Goal: Find specific page/section: Find specific page/section

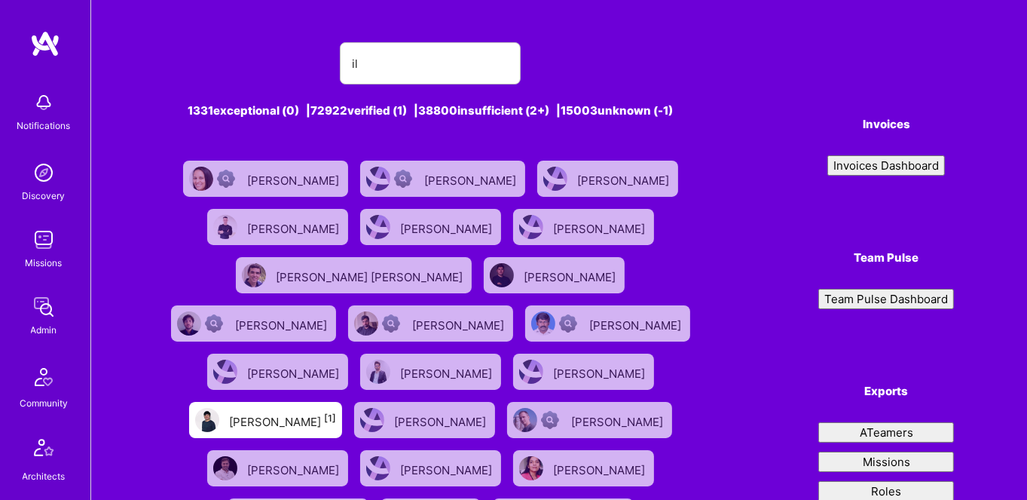
type input "i"
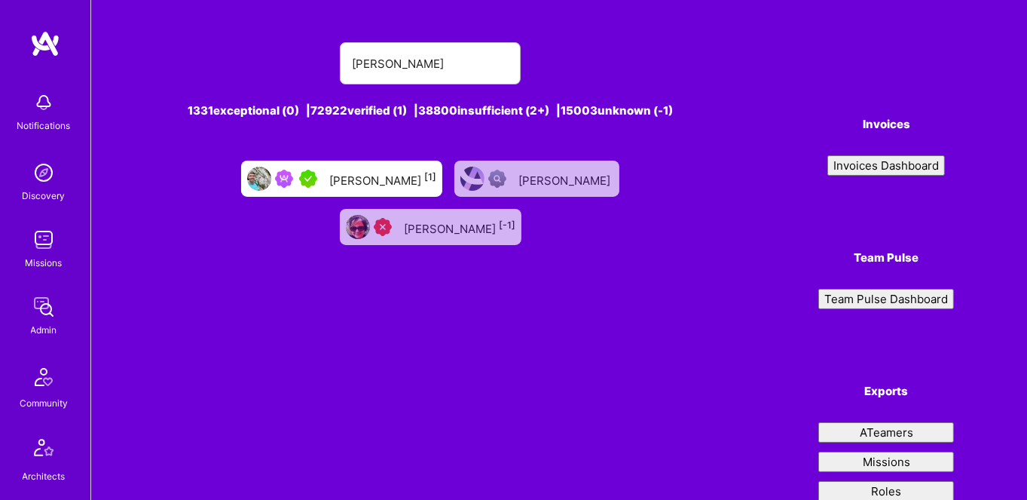
type input "[PERSON_NAME]"
click at [270, 182] on div "[PERSON_NAME] [1]" at bounding box center [341, 179] width 201 height 36
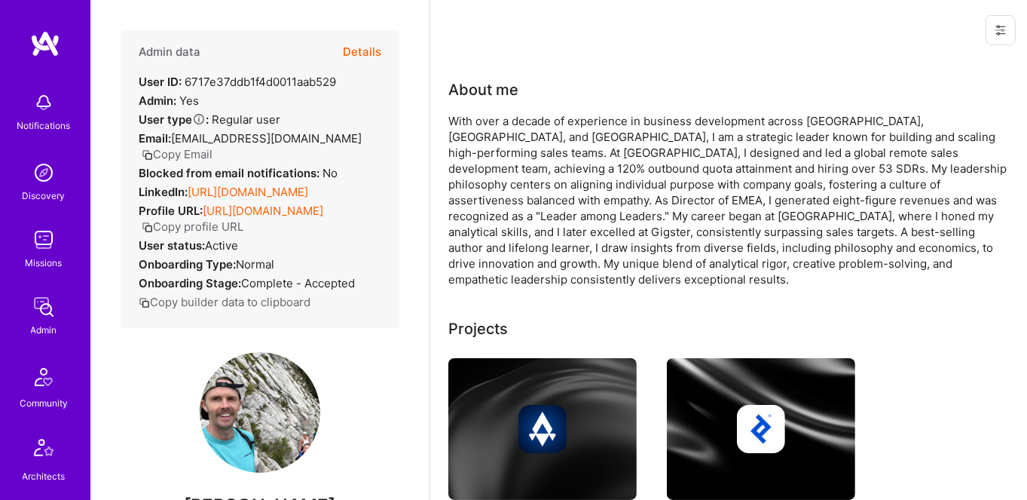
click at [331, 52] on div "Admin data Details" at bounding box center [260, 52] width 243 height 44
click at [343, 51] on button "Details" at bounding box center [362, 52] width 38 height 44
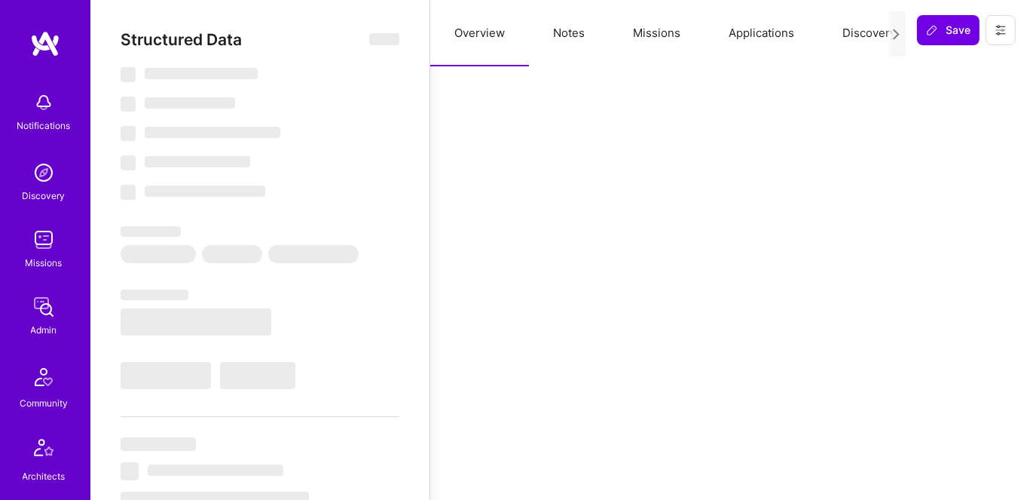
select select "5"
select select "7"
select select "US"
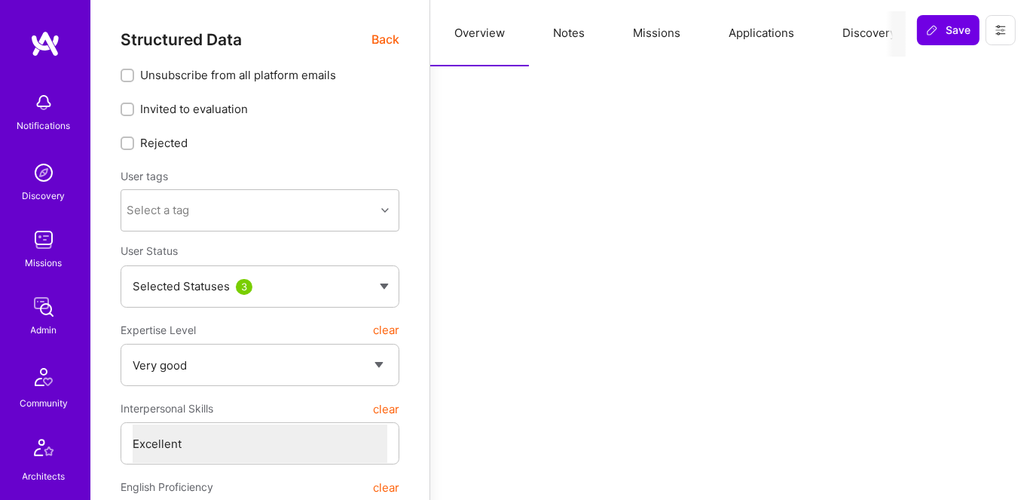
type textarea "x"
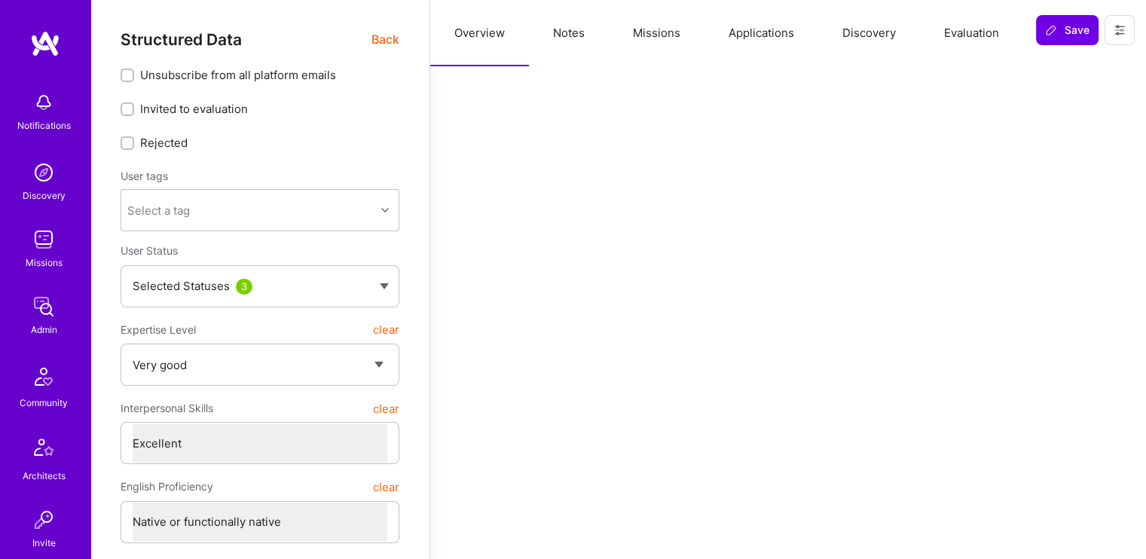
click at [666, 26] on button "Missions" at bounding box center [657, 33] width 96 height 66
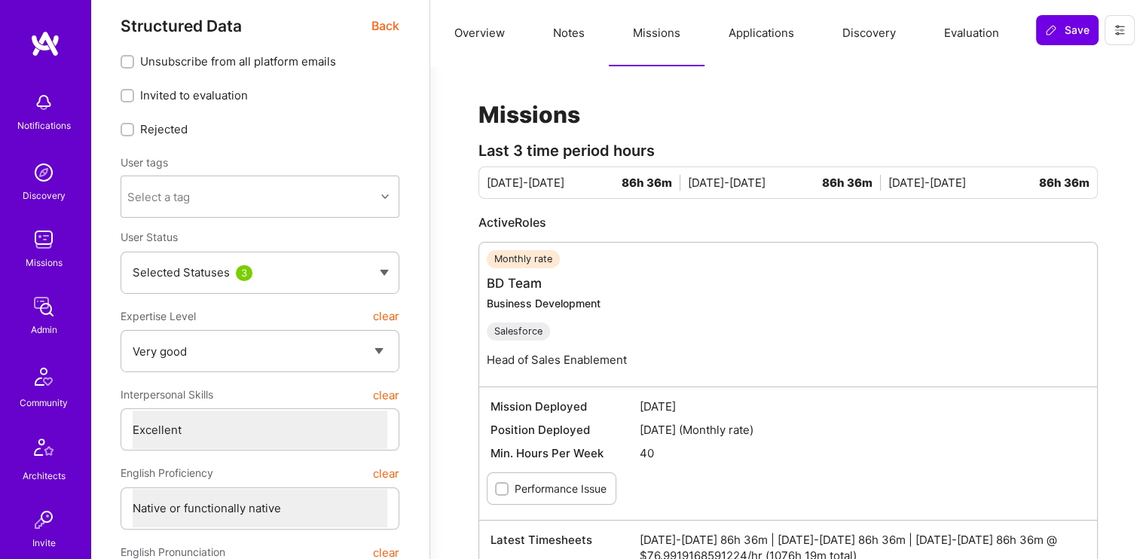
scroll to position [12, 0]
click at [525, 277] on link "BD Team" at bounding box center [514, 284] width 55 height 15
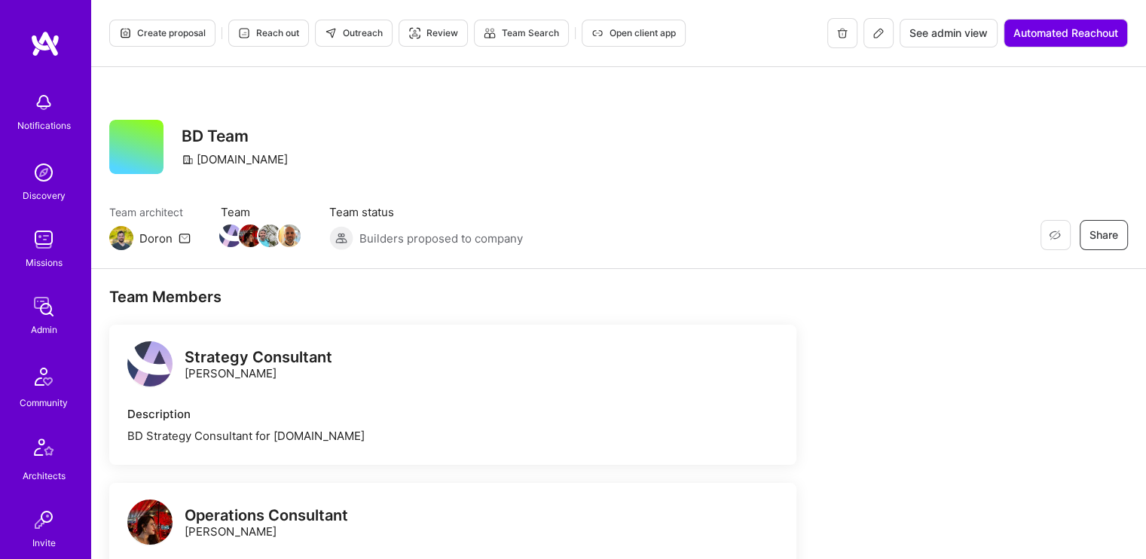
click at [878, 37] on icon at bounding box center [879, 33] width 12 height 12
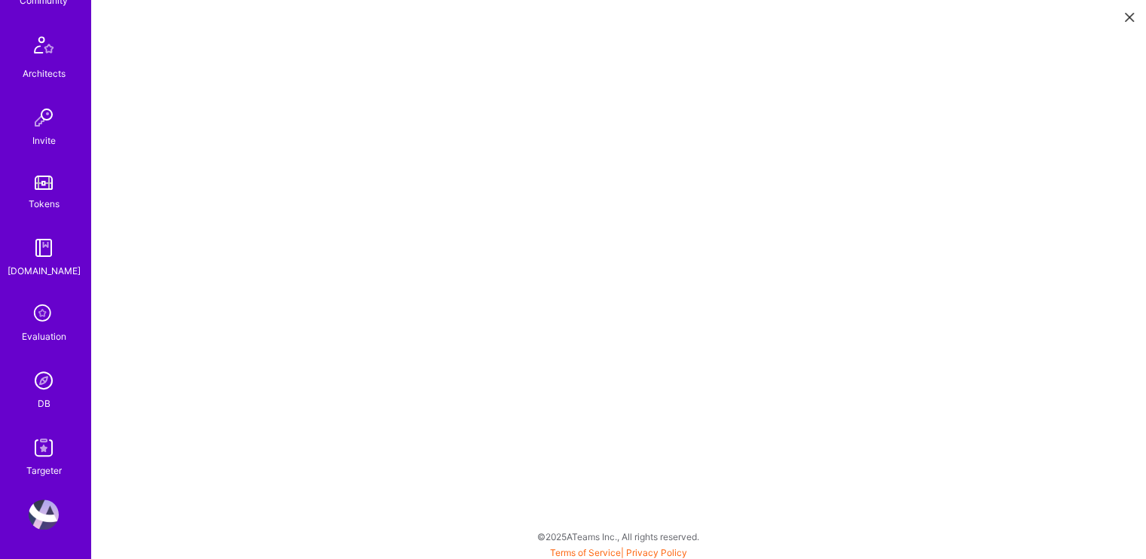
scroll to position [4, 0]
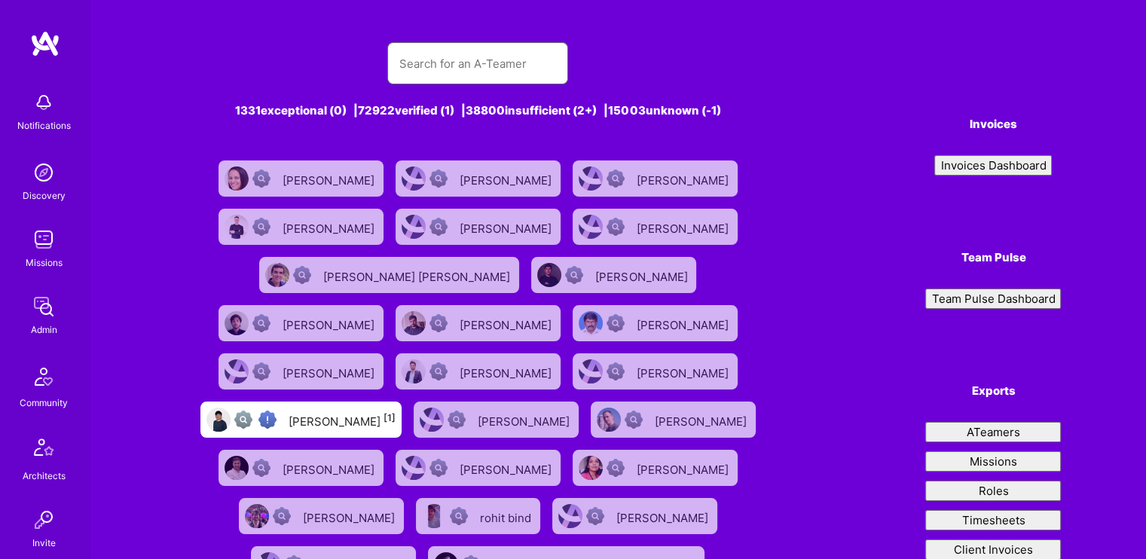
click at [473, 67] on input "text" at bounding box center [477, 63] width 157 height 38
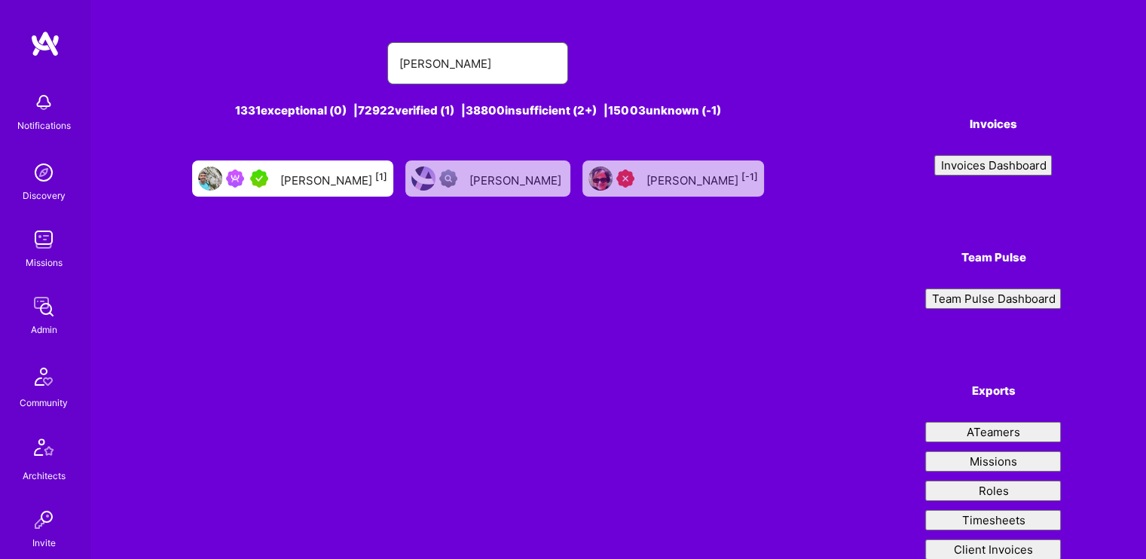
type input "[PERSON_NAME]"
click at [274, 176] on div at bounding box center [250, 179] width 48 height 18
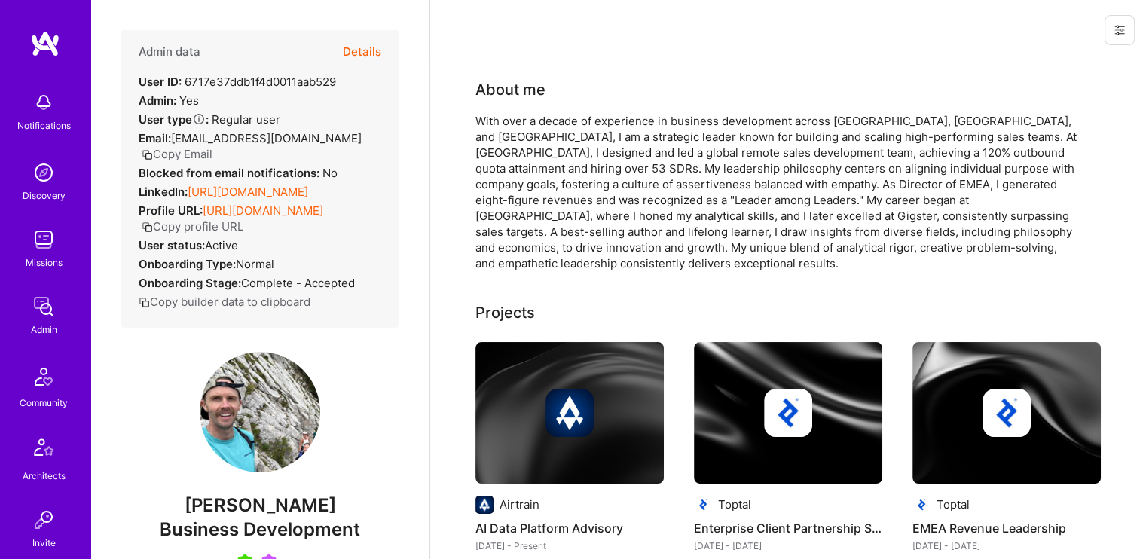
click at [359, 39] on button "Details" at bounding box center [362, 52] width 38 height 44
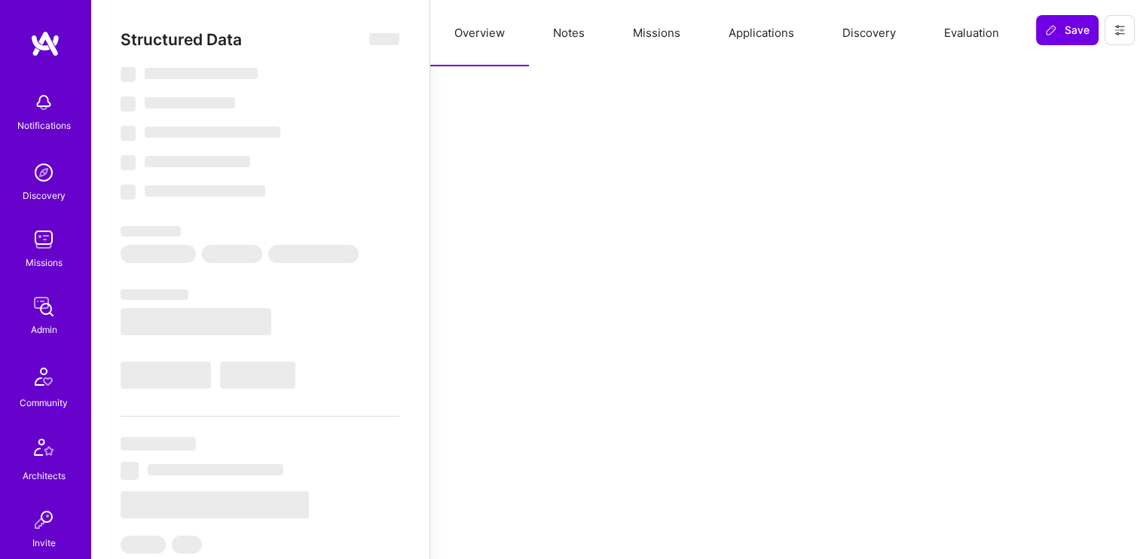
select select "5"
select select "7"
select select "US"
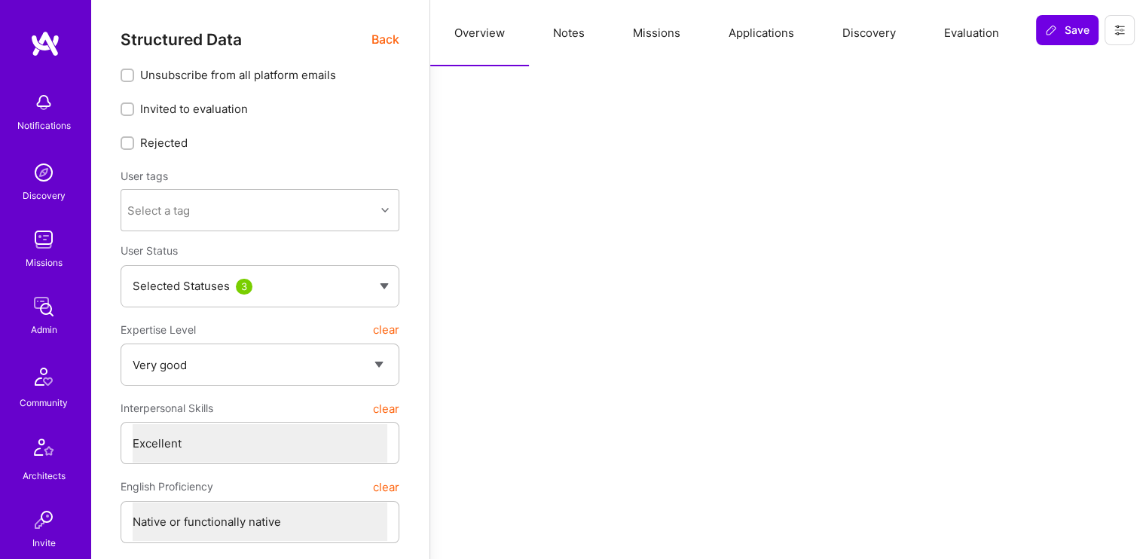
click at [675, 38] on button "Missions" at bounding box center [657, 33] width 96 height 66
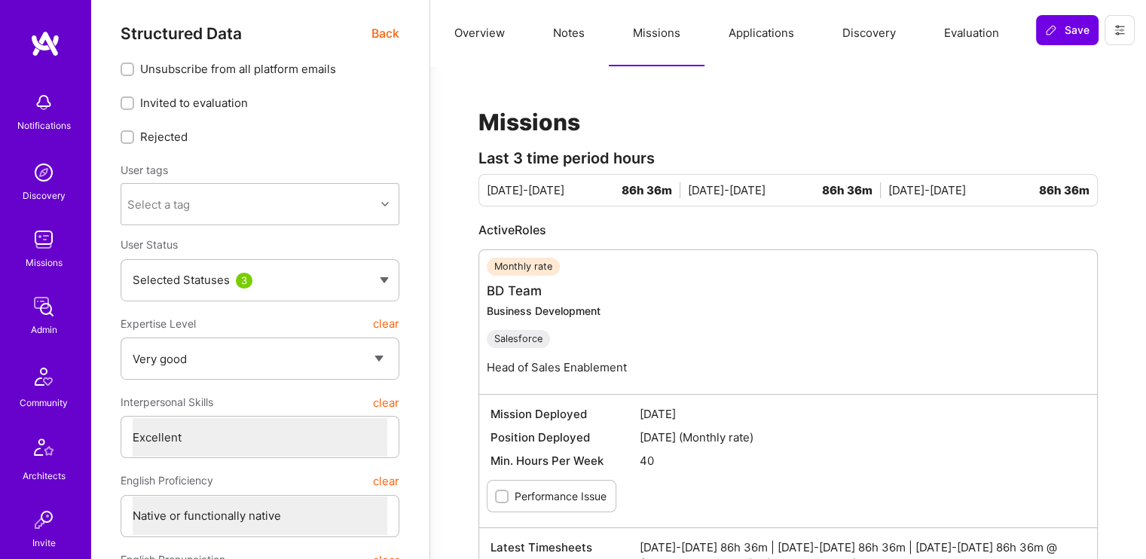
scroll to position [3, 0]
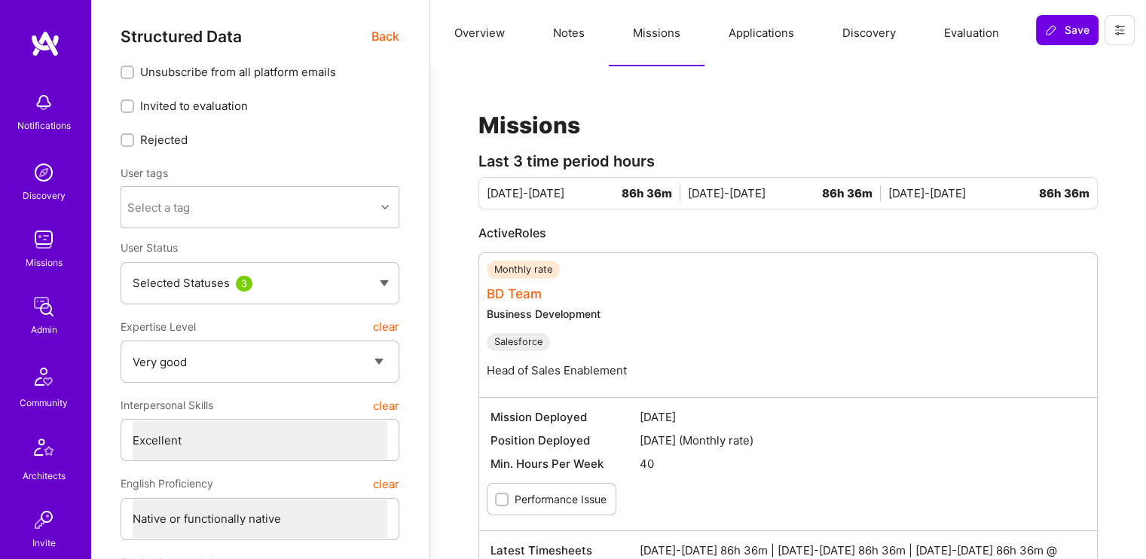
click at [519, 295] on link "BD Team" at bounding box center [514, 293] width 55 height 15
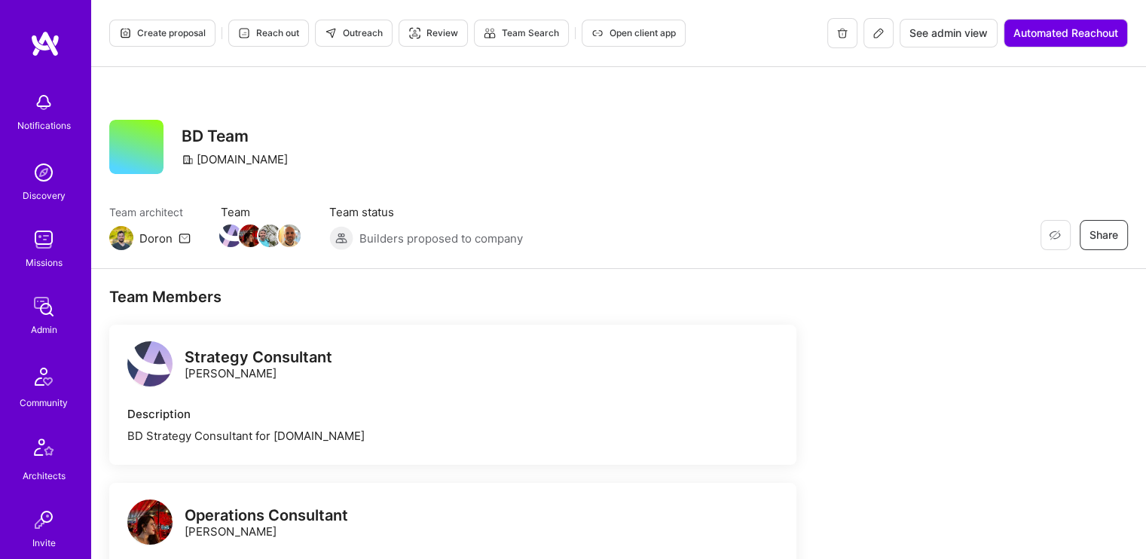
click at [873, 40] on button at bounding box center [879, 33] width 30 height 30
